Goal: Information Seeking & Learning: Learn about a topic

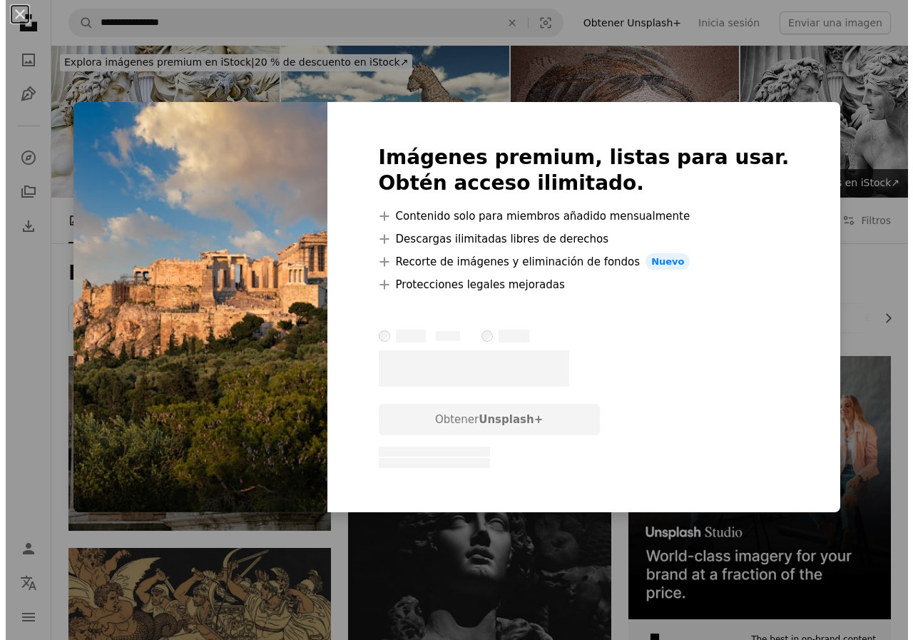
scroll to position [1302, 0]
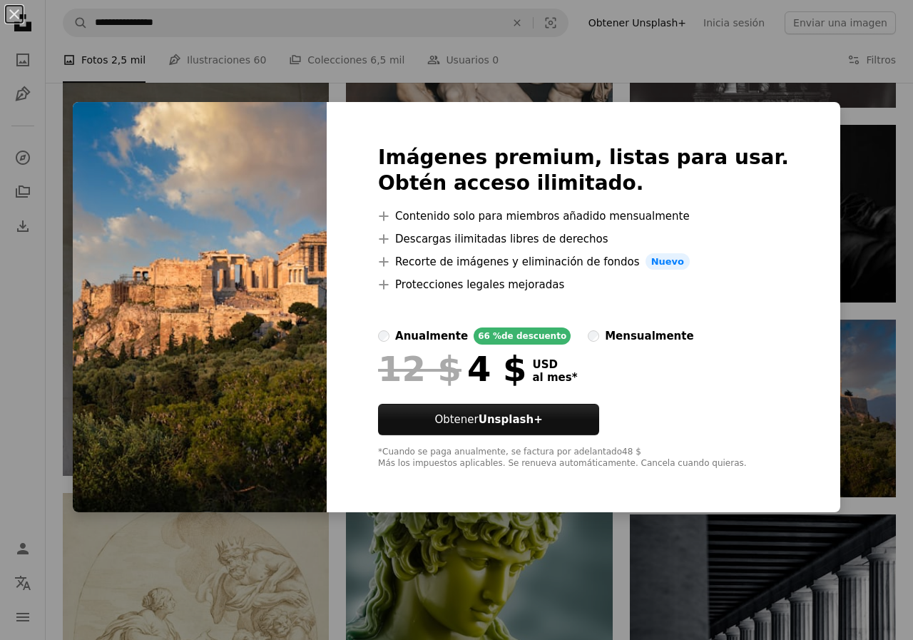
click at [829, 261] on div "An X shape Imágenes premium, listas para usar. Obtén acceso ilimitado. A plus s…" at bounding box center [456, 320] width 913 height 640
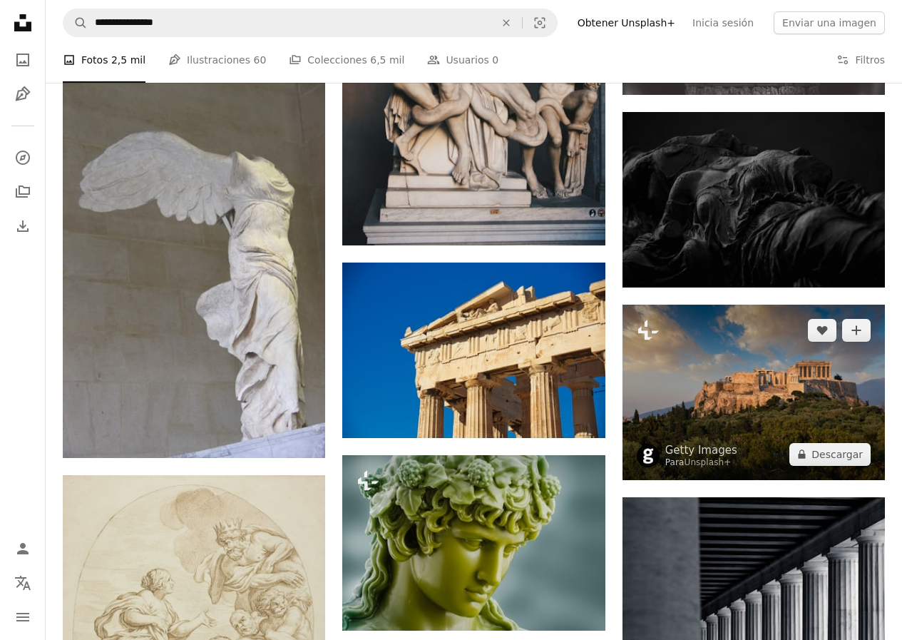
click at [747, 350] on img at bounding box center [754, 391] width 262 height 175
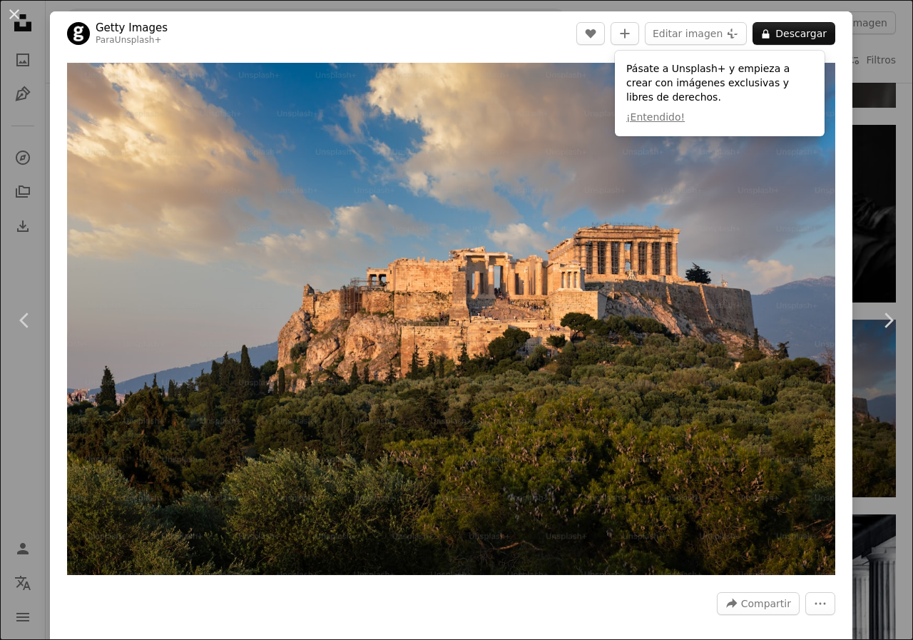
click at [901, 76] on html "**********" at bounding box center [456, 240] width 913 height 3085
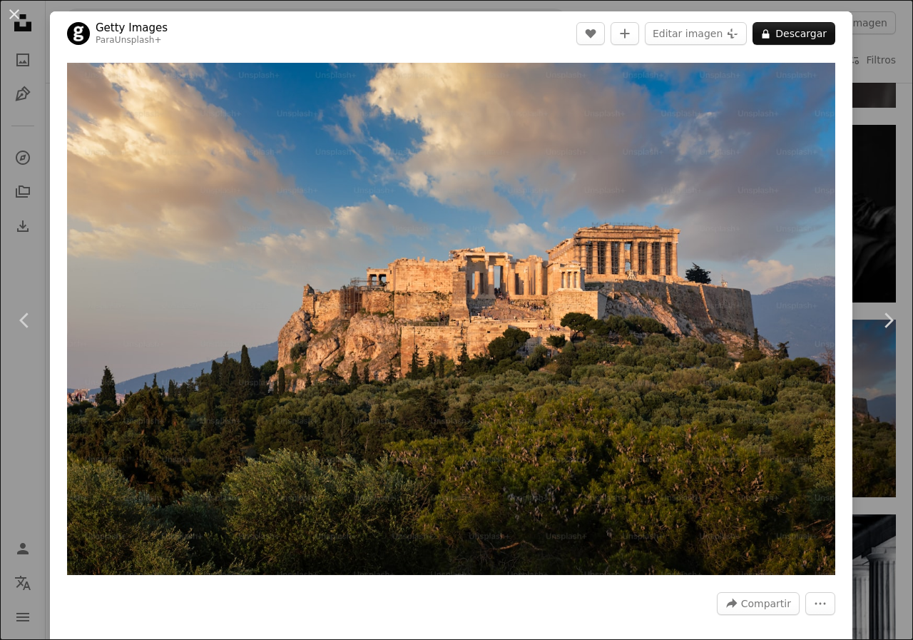
click at [901, 72] on html "**********" at bounding box center [456, 240] width 913 height 3085
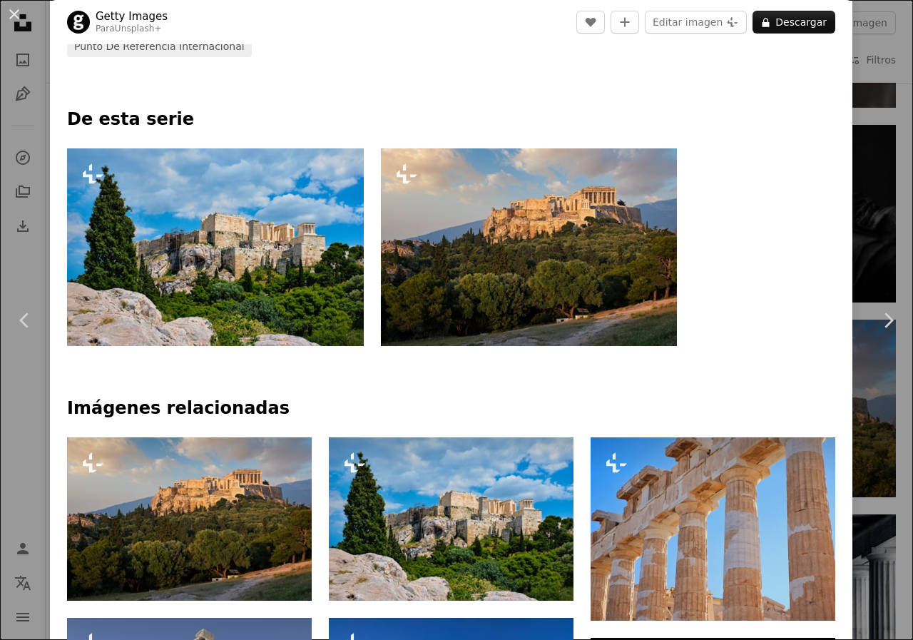
scroll to position [714, 0]
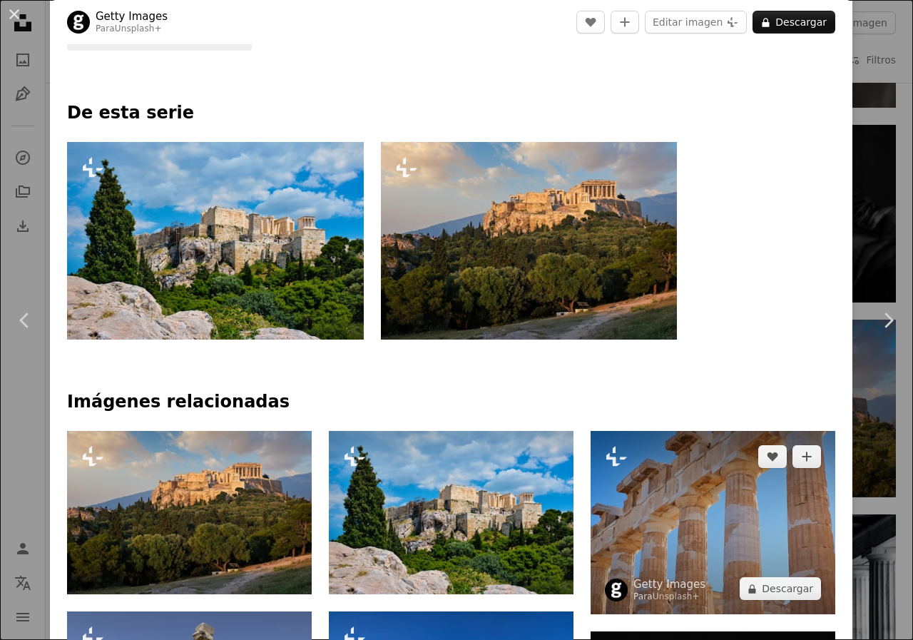
click at [715, 468] on img at bounding box center [712, 522] width 245 height 183
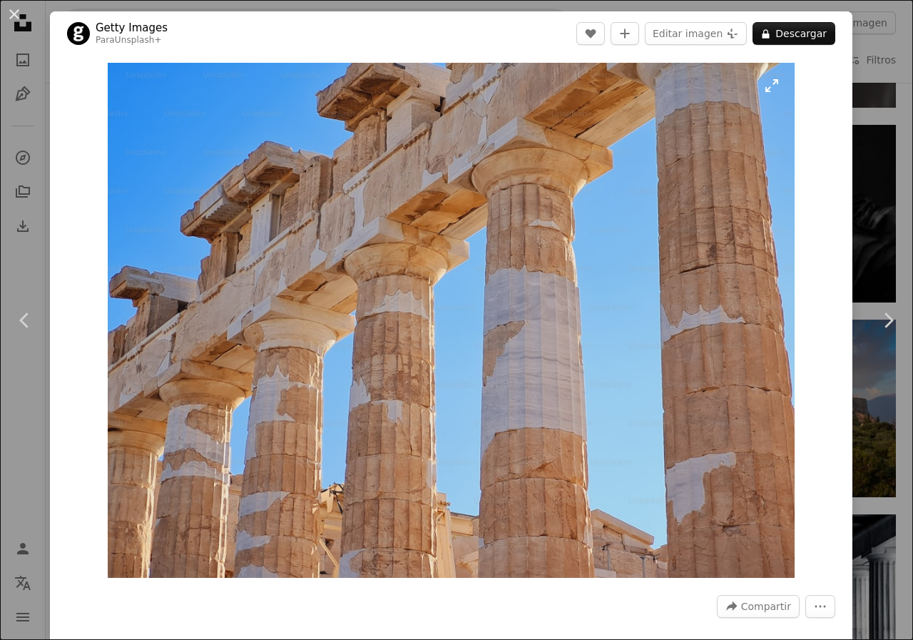
click at [406, 180] on img "Ampliar en esta imagen" at bounding box center [451, 320] width 687 height 515
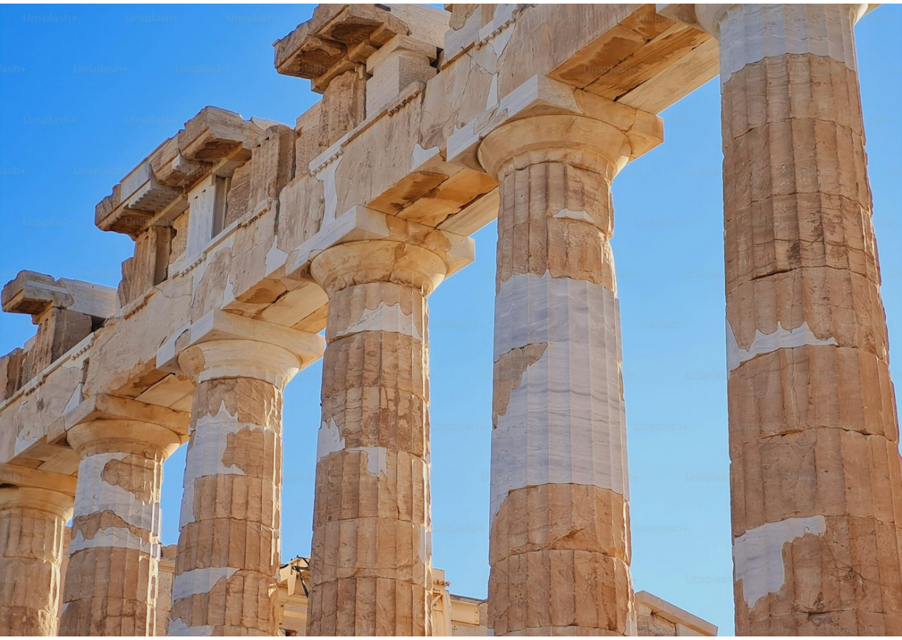
scroll to position [15, 0]
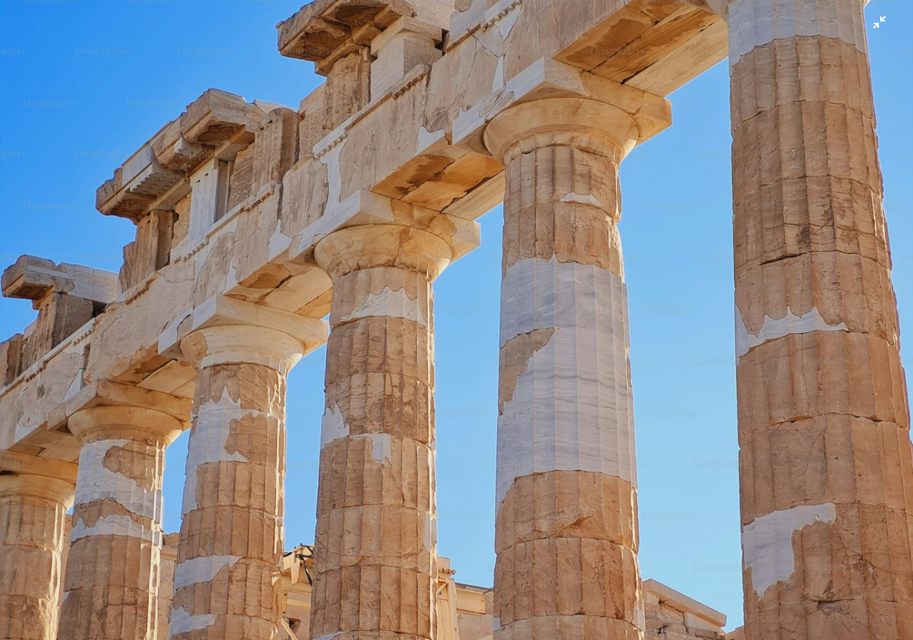
click at [548, 295] on img "Reducir el zoom en esta imagen" at bounding box center [456, 327] width 914 height 686
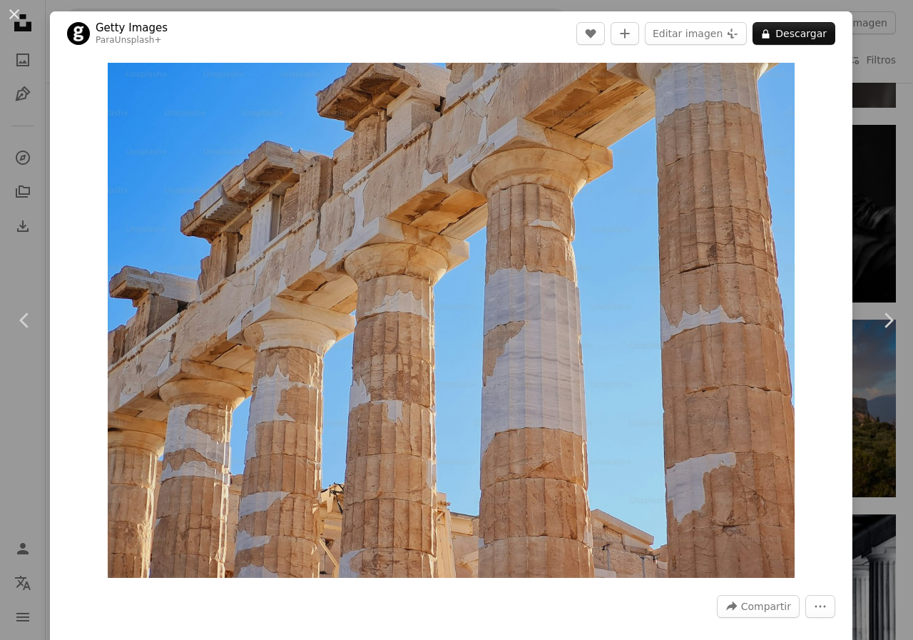
click at [876, 106] on div "An X shape Chevron left Chevron right Getty Images Para Unsplash+ A heart A plu…" at bounding box center [456, 320] width 913 height 640
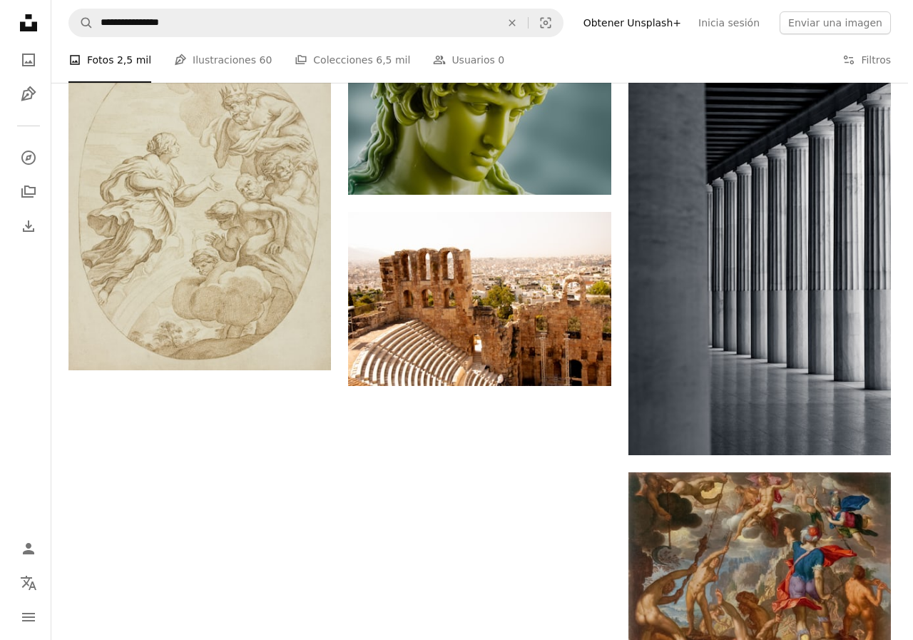
scroll to position [1749, 0]
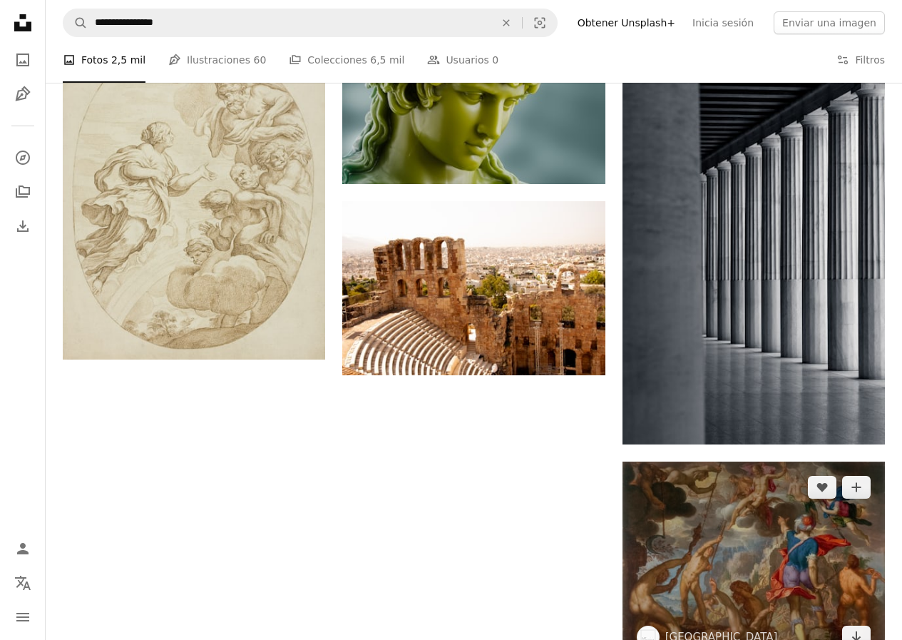
click at [782, 524] on img at bounding box center [754, 561] width 262 height 201
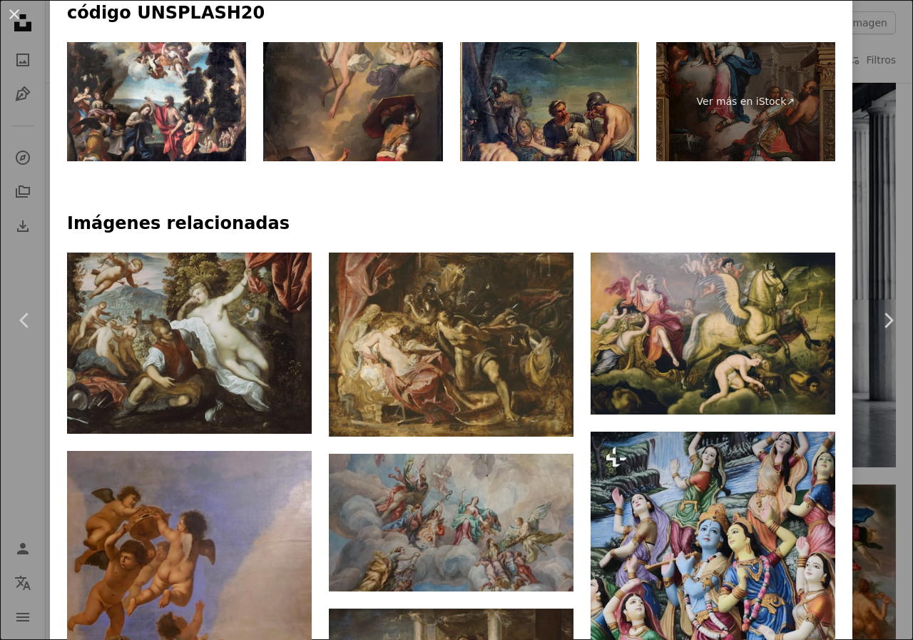
scroll to position [817, 0]
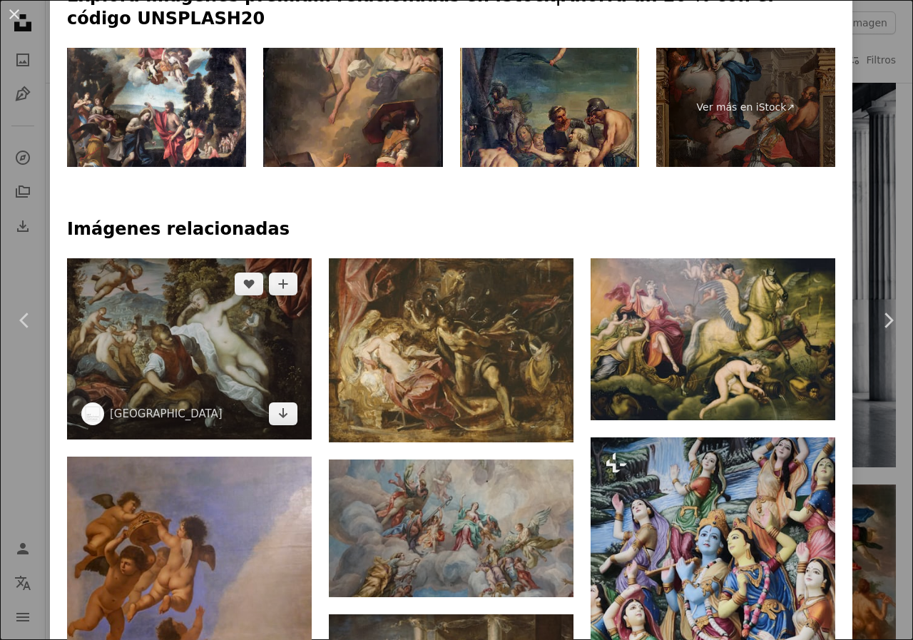
click at [194, 324] on img at bounding box center [189, 348] width 245 height 181
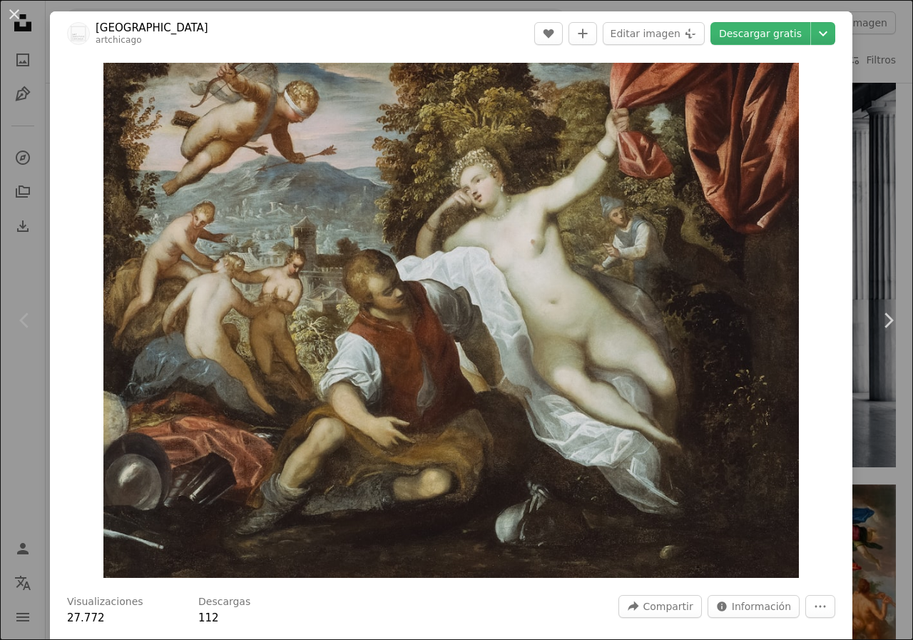
click at [883, 73] on div "An X shape Chevron left Chevron right Art Institute of Chicago artchicago A hea…" at bounding box center [456, 320] width 913 height 640
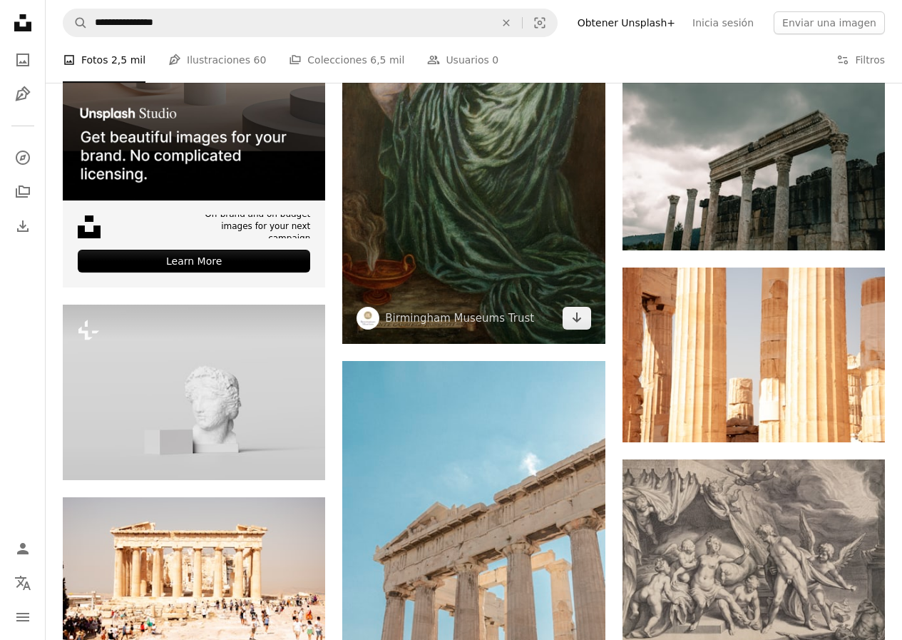
scroll to position [3017, 0]
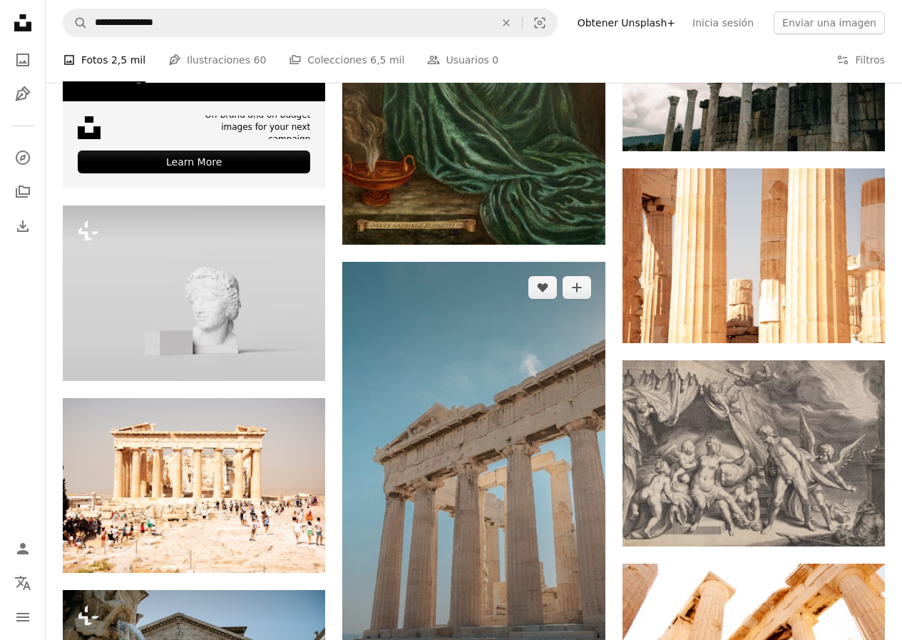
click at [463, 420] on img at bounding box center [473, 475] width 262 height 427
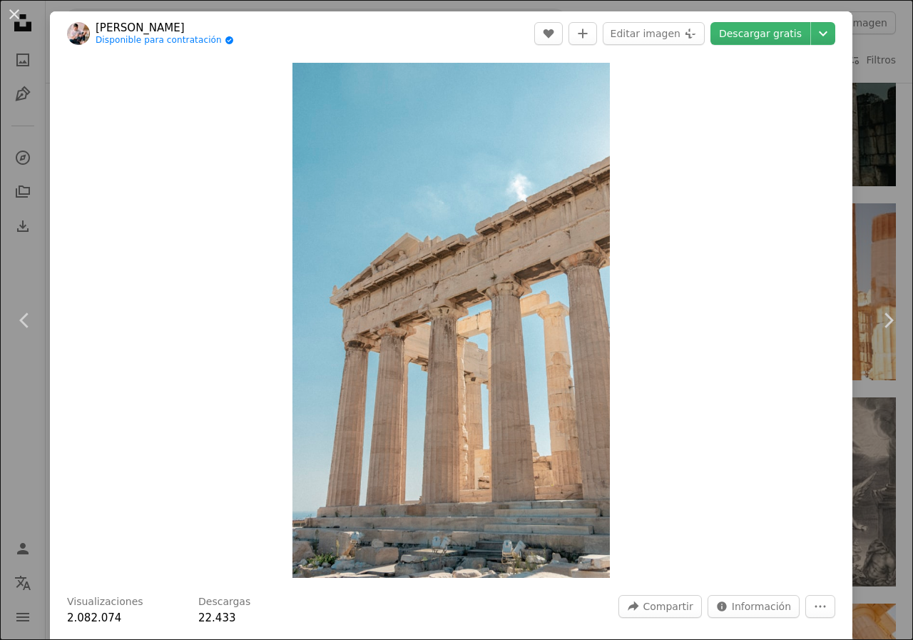
click at [901, 273] on html "**********" at bounding box center [456, 464] width 913 height 6962
click at [889, 143] on div "An X shape Chevron left Chevron right [PERSON_NAME] Disponible para contratació…" at bounding box center [456, 320] width 913 height 640
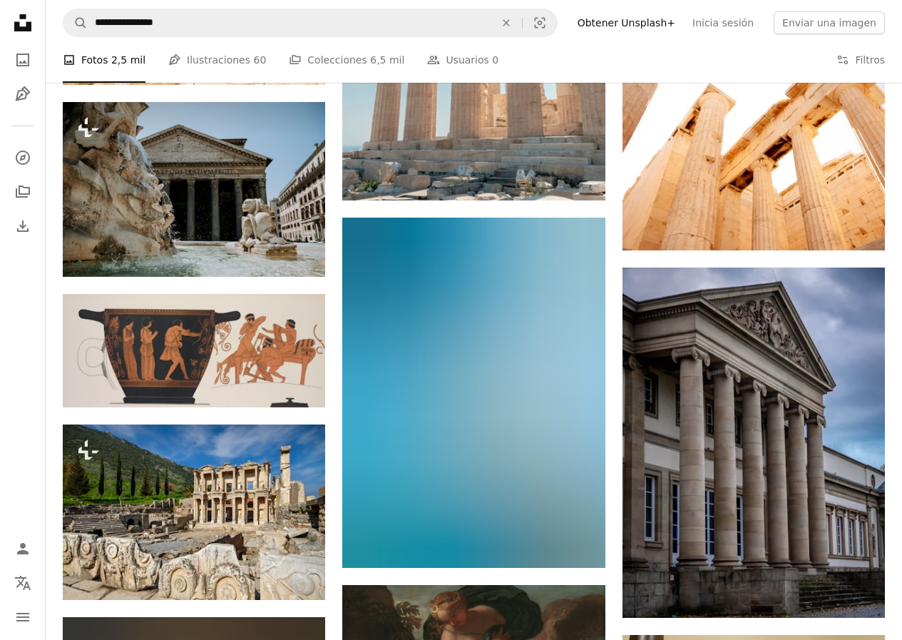
scroll to position [3529, 0]
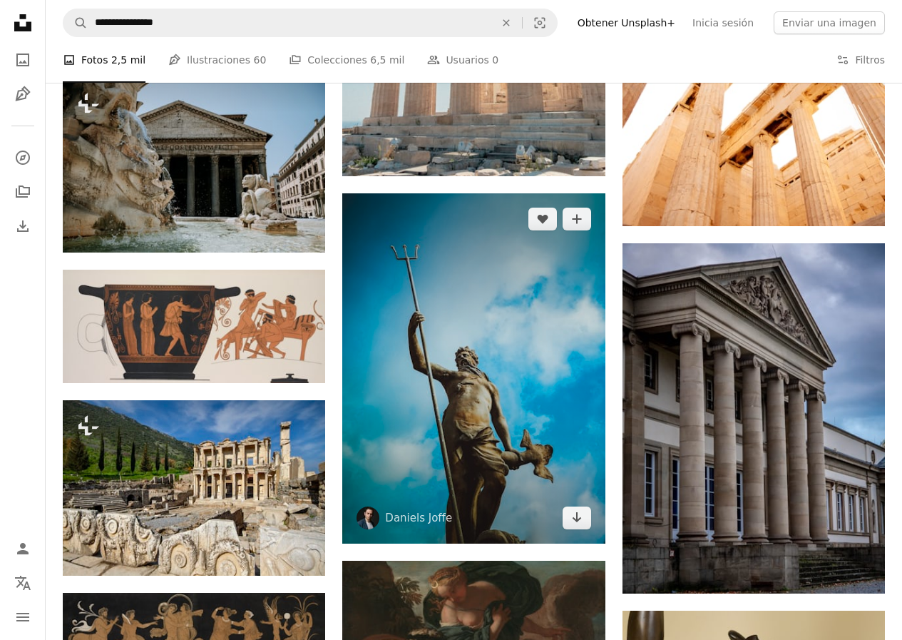
click at [441, 326] on img at bounding box center [473, 368] width 262 height 350
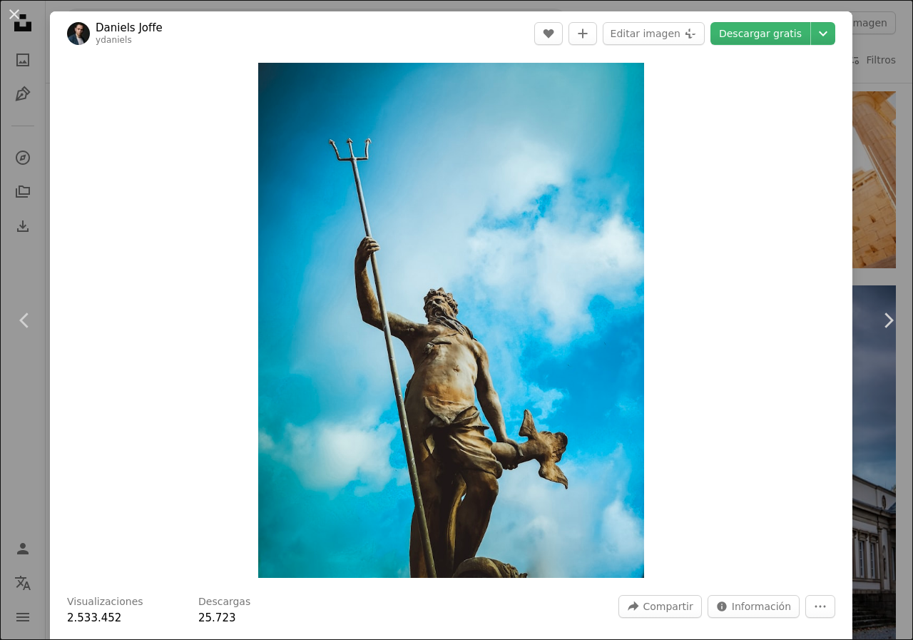
drag, startPoint x: 884, startPoint y: 106, endPoint x: 893, endPoint y: 103, distance: 9.7
click at [889, 106] on div "An X shape Chevron left Chevron right [PERSON_NAME] [PERSON_NAME] ydaniels A he…" at bounding box center [456, 320] width 913 height 640
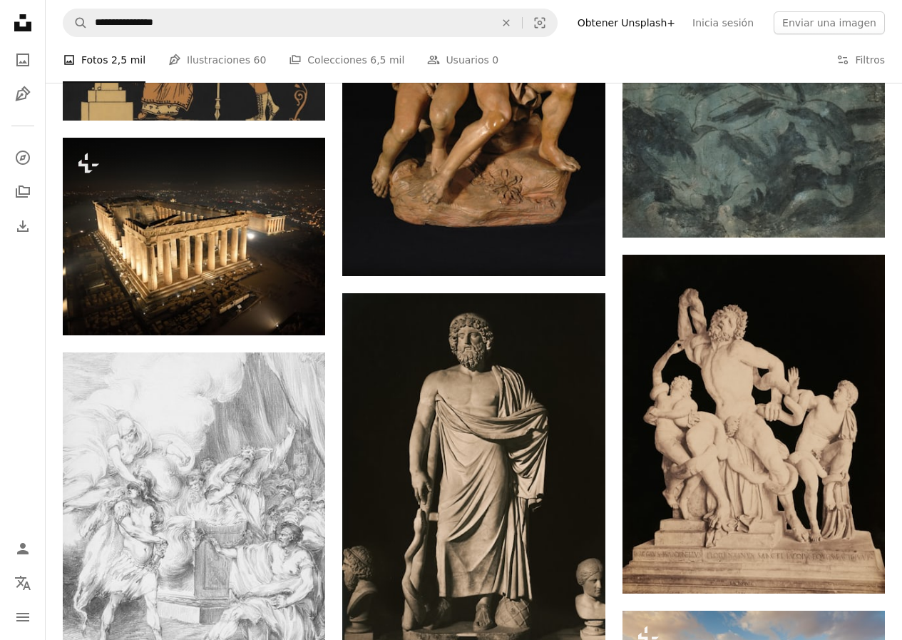
scroll to position [4480, 0]
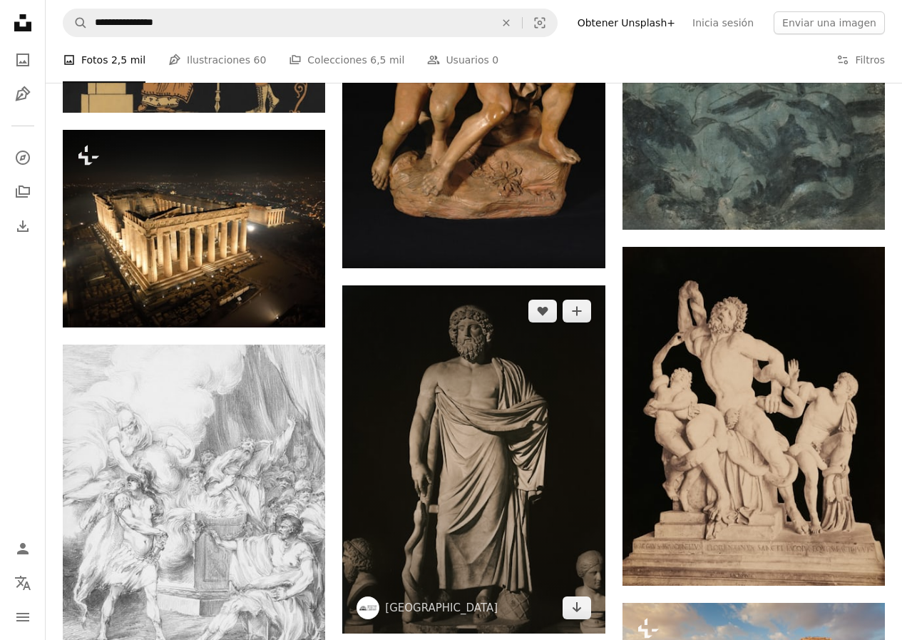
click at [541, 438] on img at bounding box center [473, 459] width 262 height 348
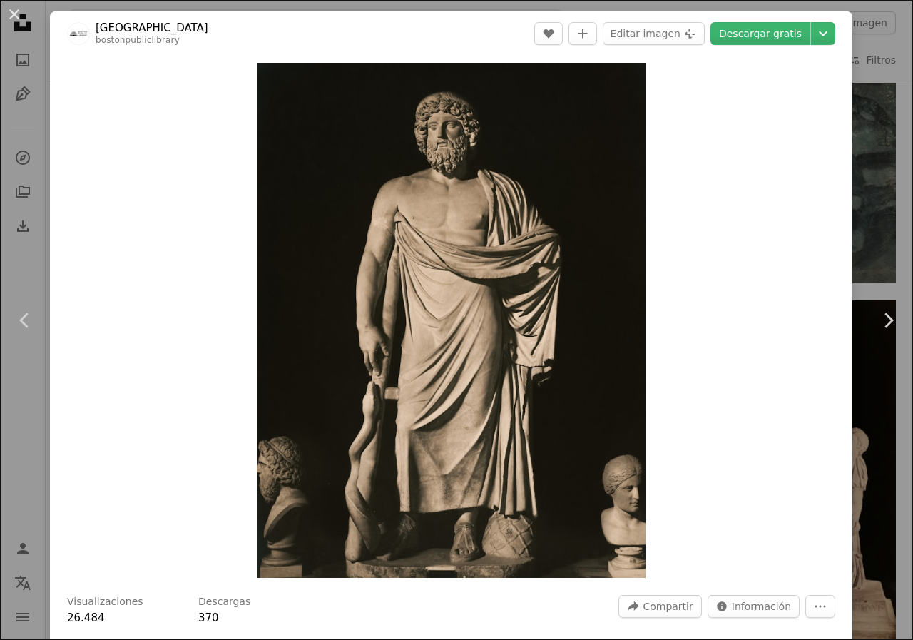
click at [870, 189] on div "An X shape Chevron left Chevron right Boston Public Library bostonpubliclibrary…" at bounding box center [456, 320] width 913 height 640
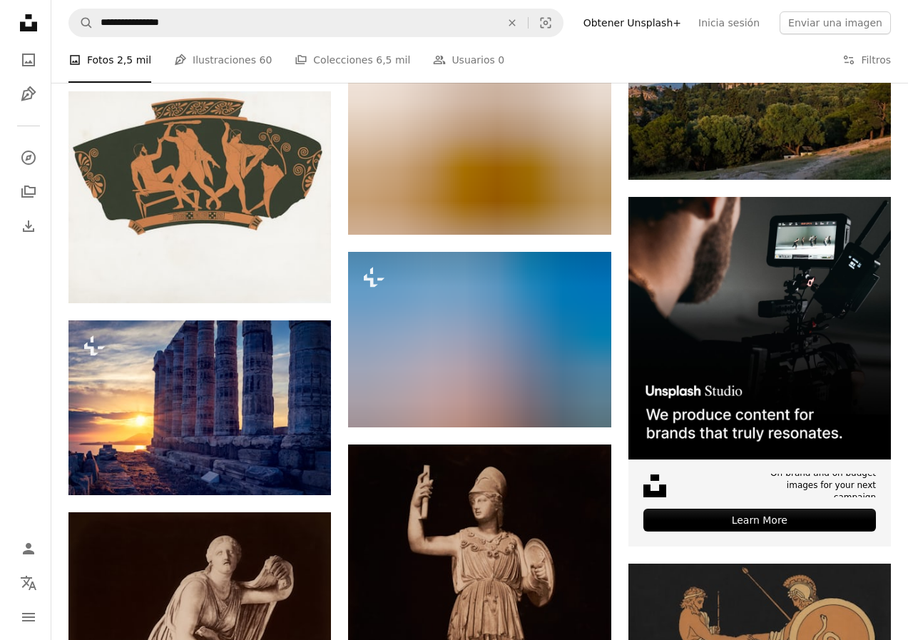
scroll to position [5470, 0]
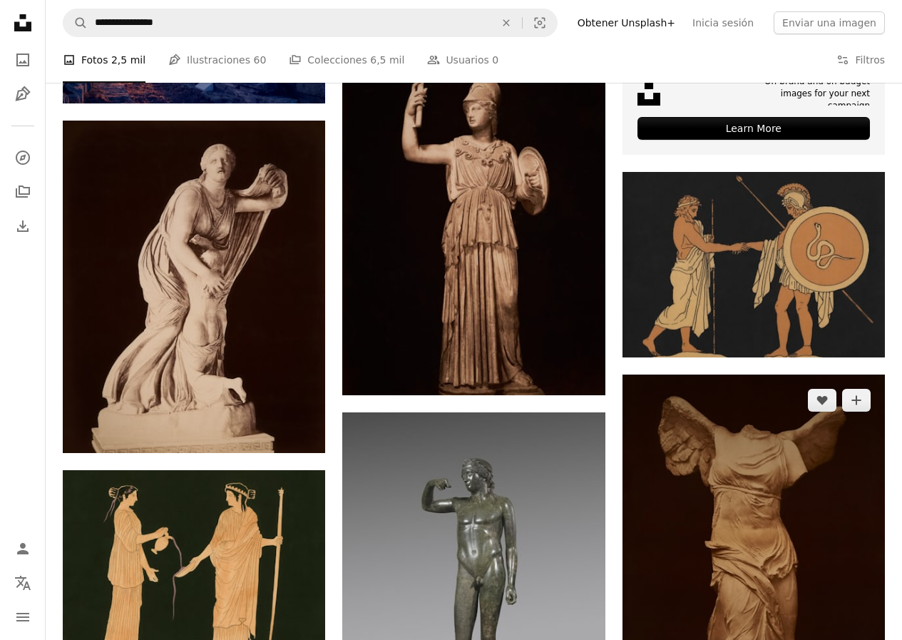
click at [710, 523] on img at bounding box center [754, 572] width 262 height 396
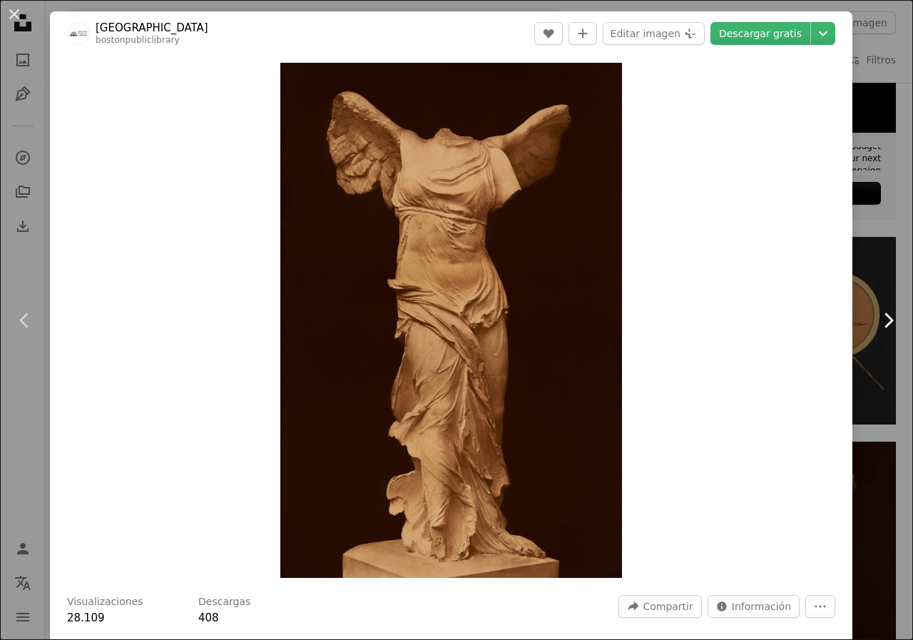
click at [883, 273] on link "Chevron right" at bounding box center [888, 320] width 50 height 137
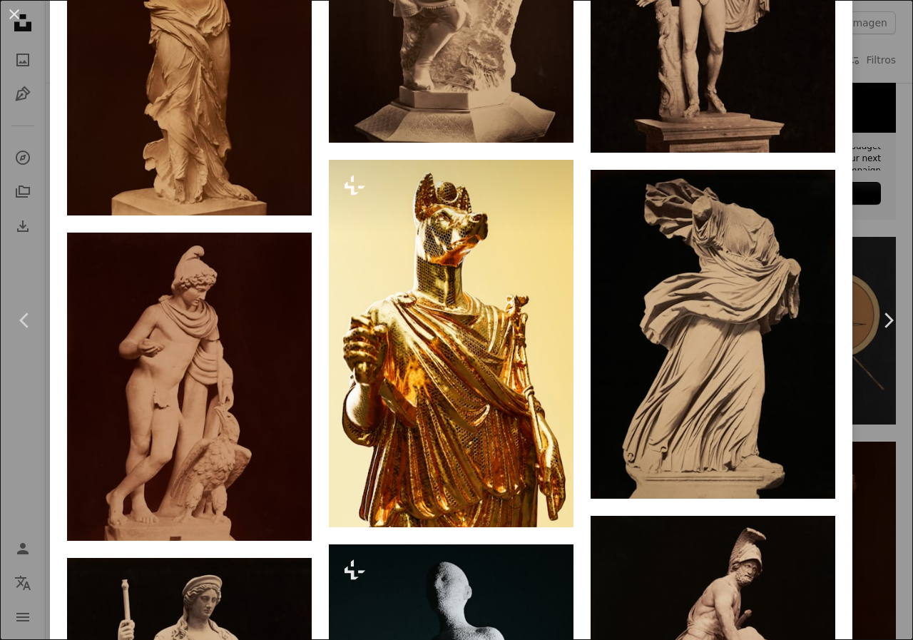
scroll to position [1139, 0]
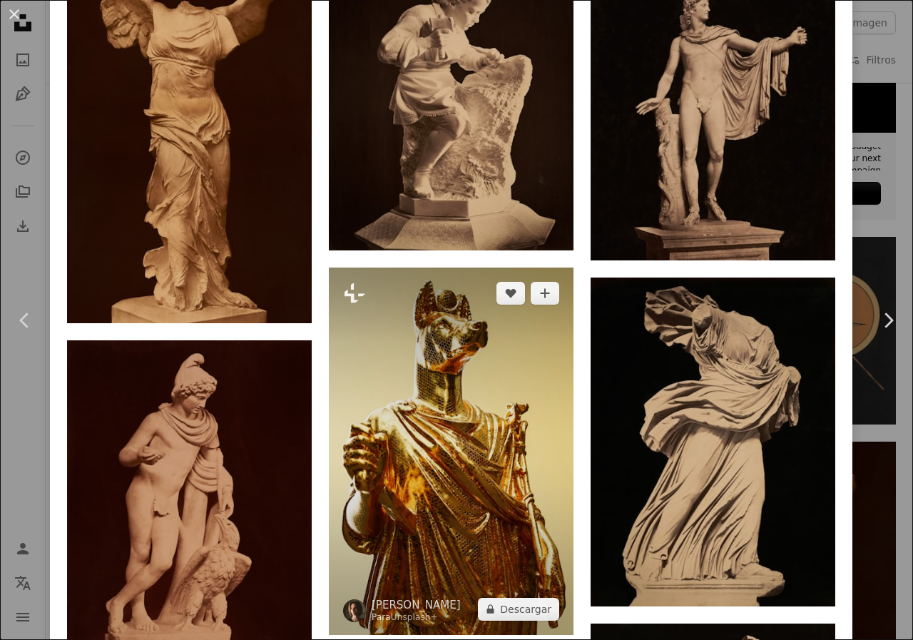
click at [517, 362] on img at bounding box center [451, 450] width 245 height 367
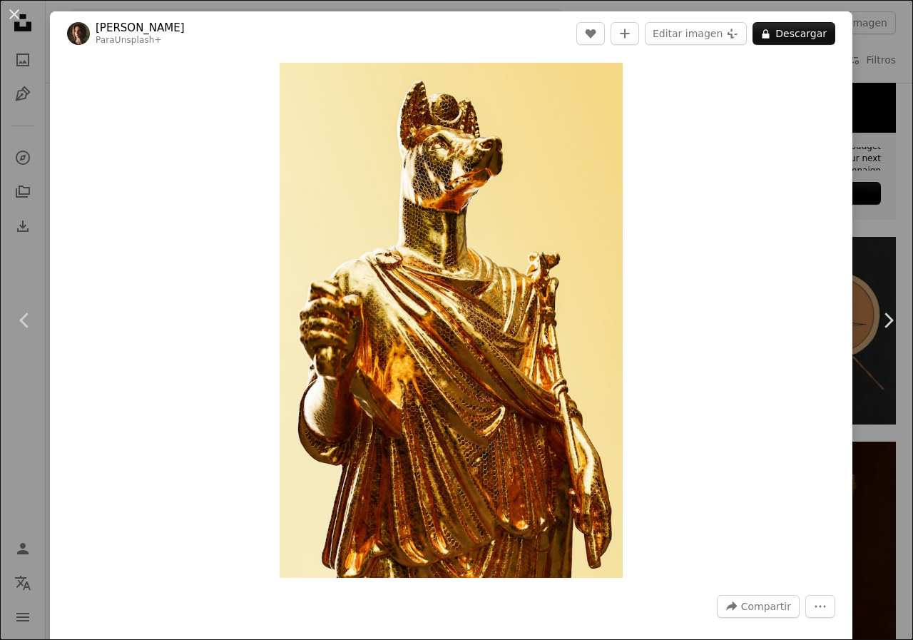
click at [854, 81] on div "An X shape Chevron left Chevron right [PERSON_NAME] Para Unsplash+ A heart A pl…" at bounding box center [456, 320] width 913 height 640
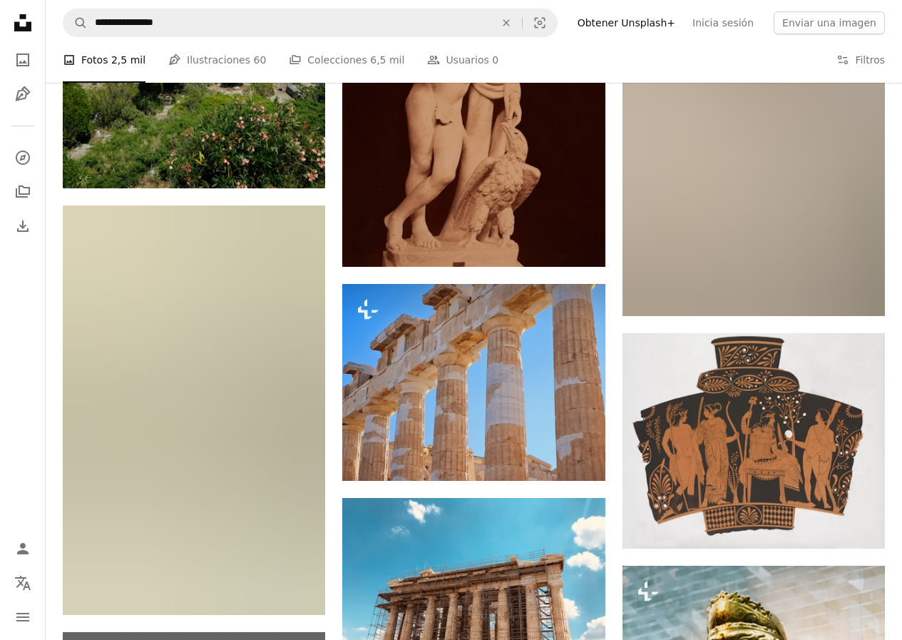
scroll to position [6316, 0]
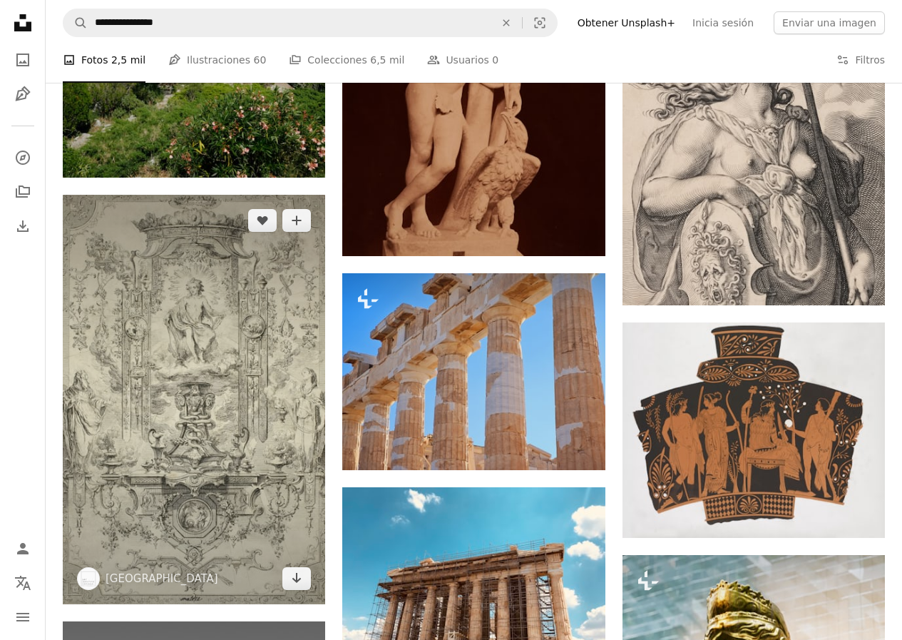
click at [172, 350] on img at bounding box center [194, 400] width 262 height 410
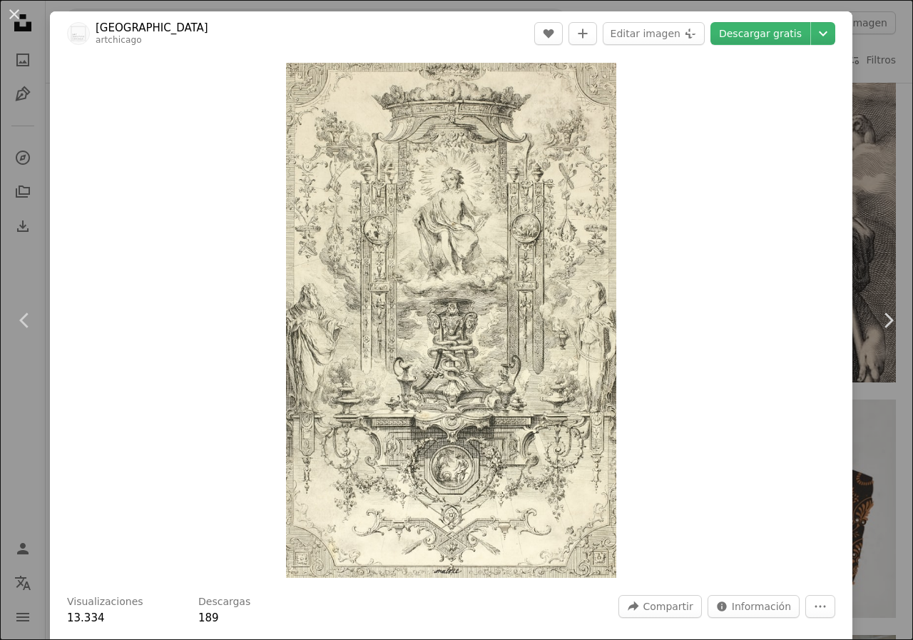
click at [834, 126] on div "Zoom in" at bounding box center [451, 320] width 802 height 529
click at [854, 16] on div "An X shape Chevron left Chevron right Art Institute of Chicago artchicago A hea…" at bounding box center [456, 320] width 913 height 640
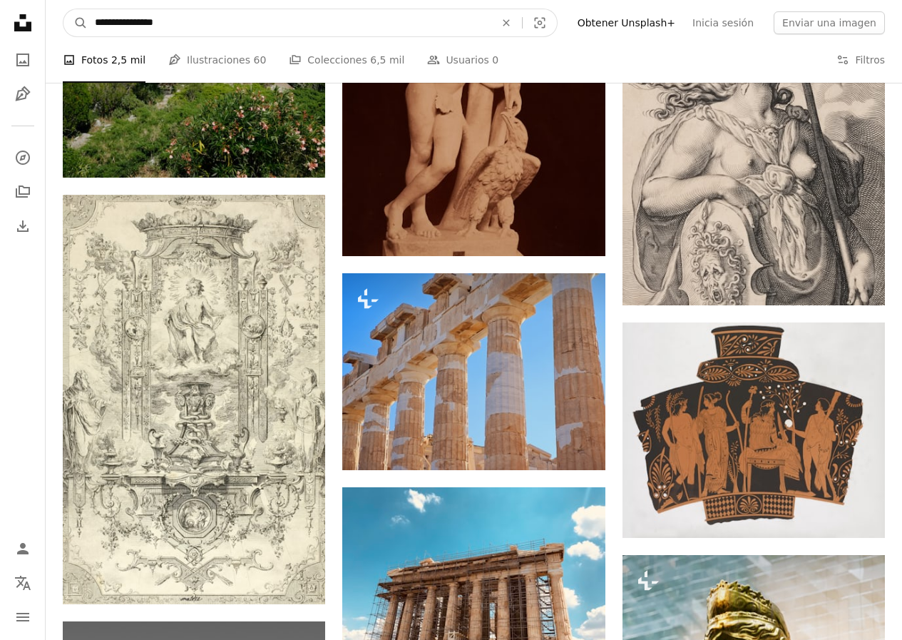
drag, startPoint x: 408, startPoint y: 31, endPoint x: 66, endPoint y: 38, distance: 341.6
click at [66, 38] on nav "**********" at bounding box center [474, 23] width 856 height 46
type input "****"
click at [63, 9] on button "A magnifying glass" at bounding box center [75, 22] width 24 height 27
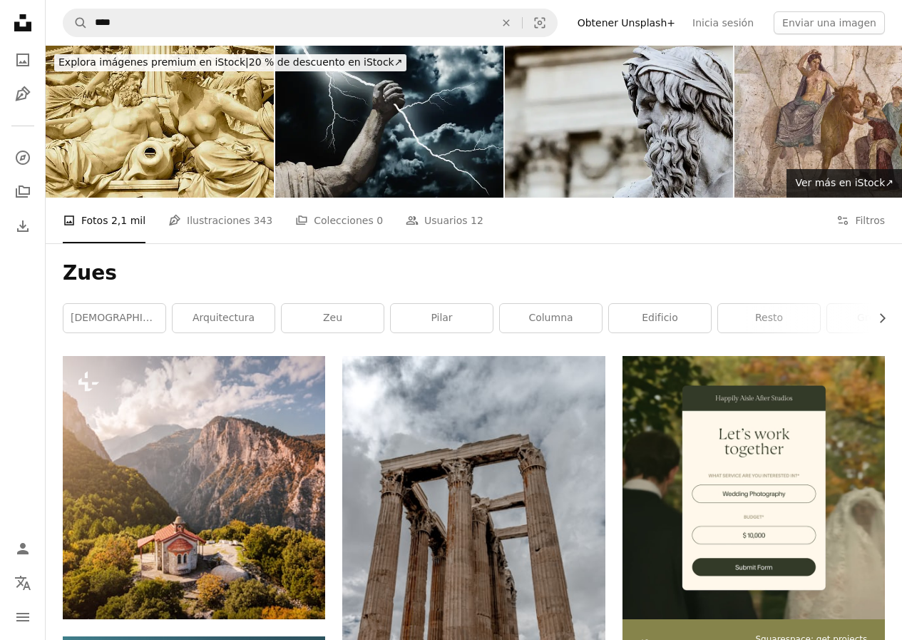
click at [655, 76] on img at bounding box center [619, 122] width 228 height 152
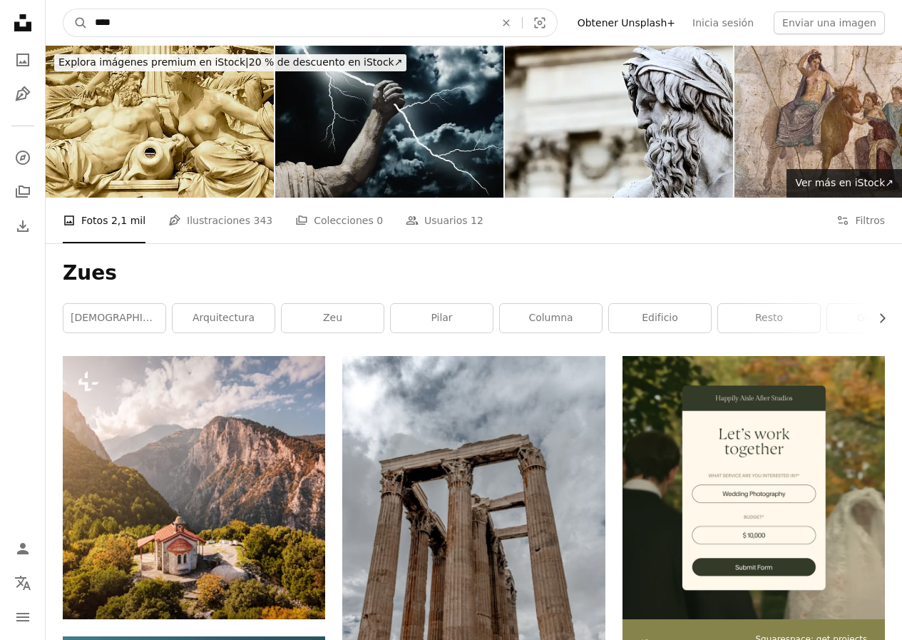
click at [149, 21] on input "****" at bounding box center [289, 22] width 403 height 27
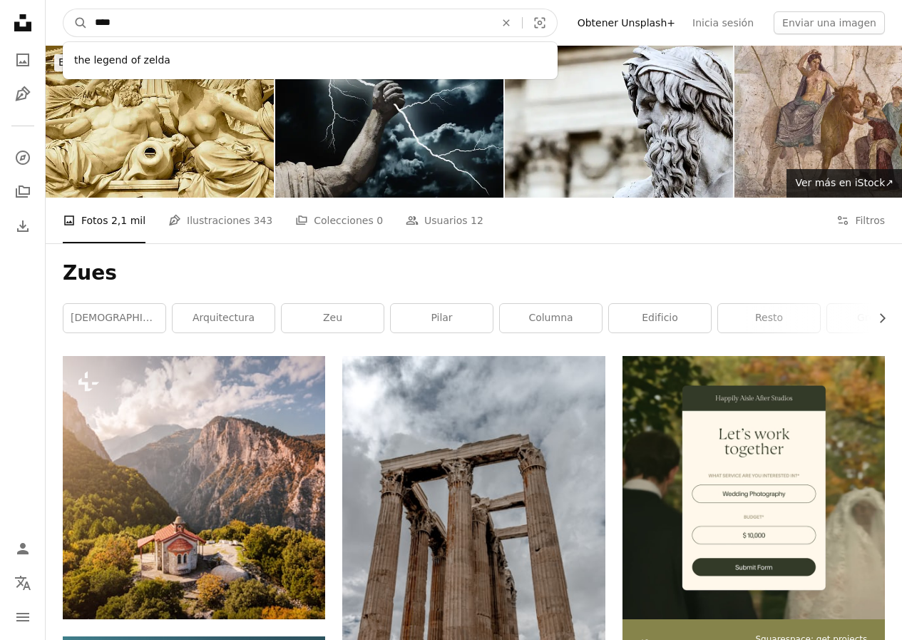
type input "****"
click at [63, 9] on button "A magnifying glass" at bounding box center [75, 22] width 24 height 27
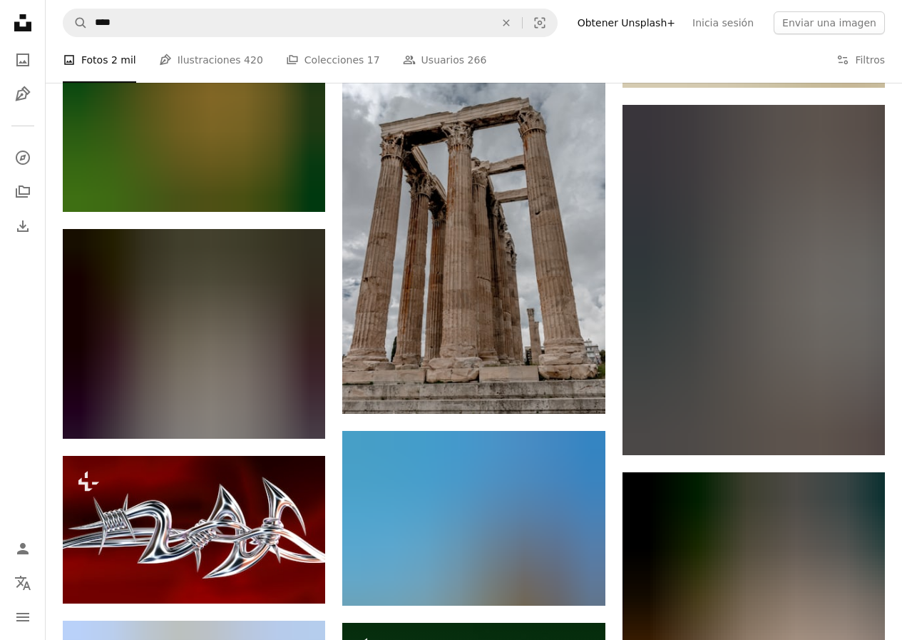
scroll to position [1151, 0]
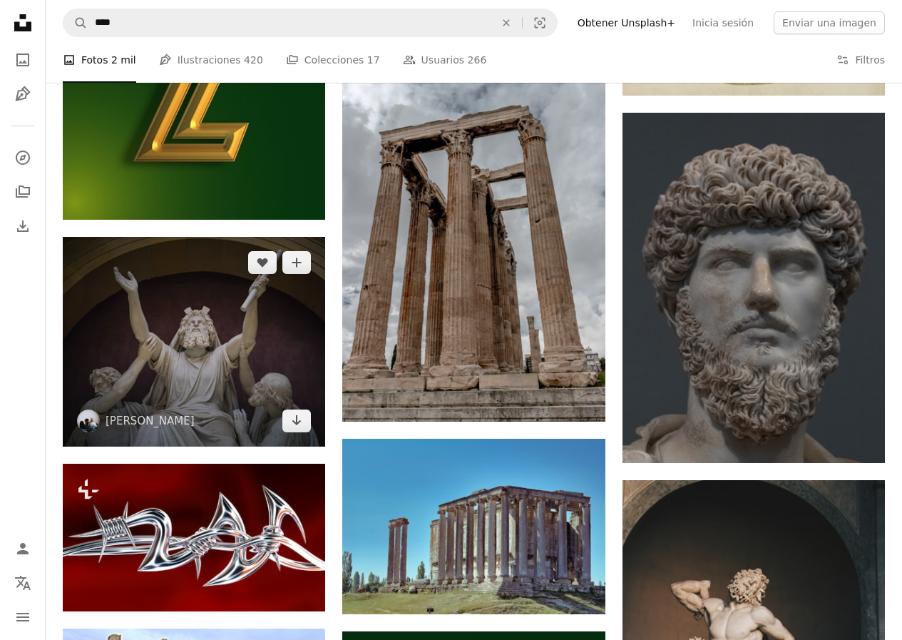
click at [217, 314] on img at bounding box center [194, 342] width 262 height 210
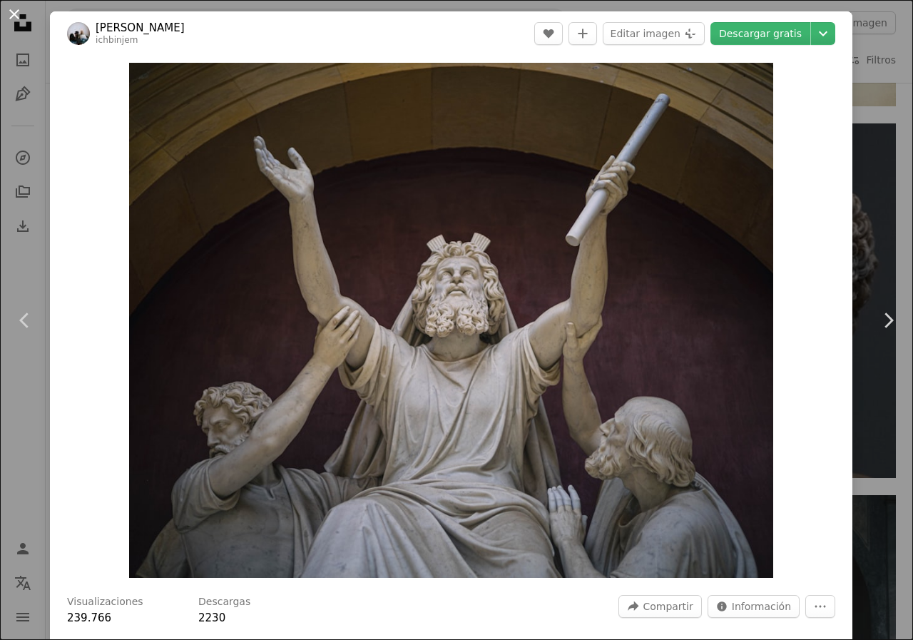
click at [9, 21] on button "An X shape" at bounding box center [14, 14] width 17 height 17
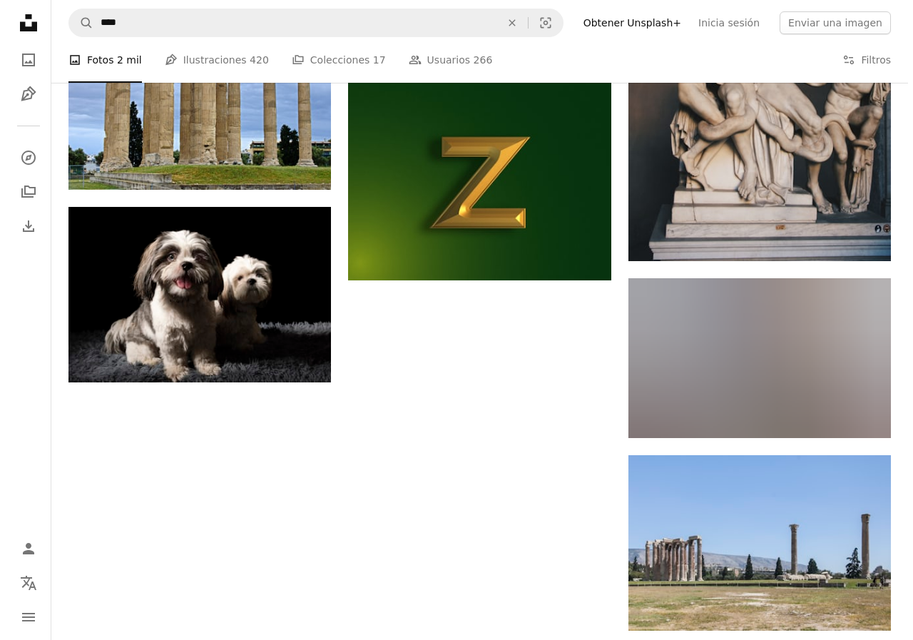
scroll to position [1784, 0]
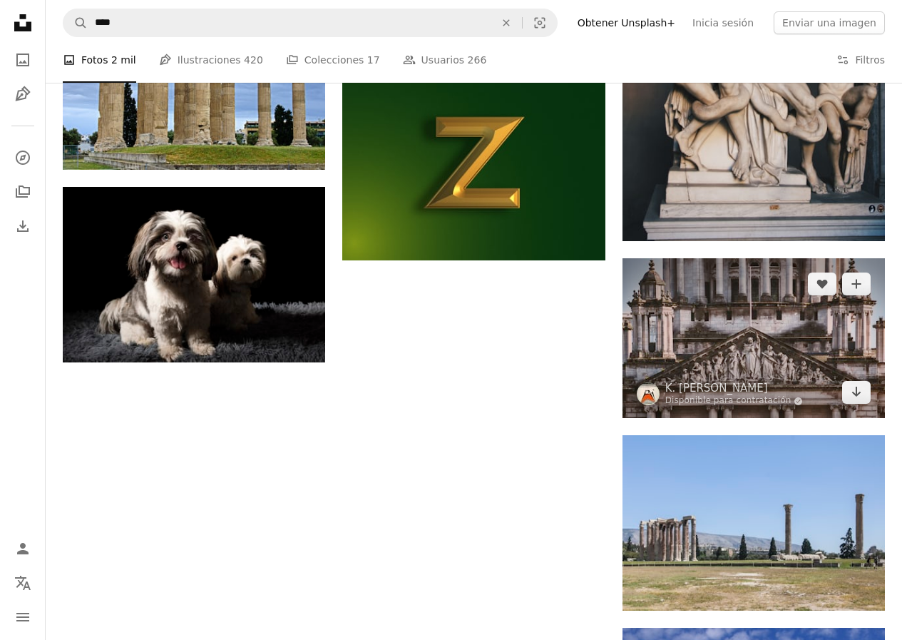
click at [755, 352] on img at bounding box center [754, 338] width 262 height 160
